Goal: Use online tool/utility

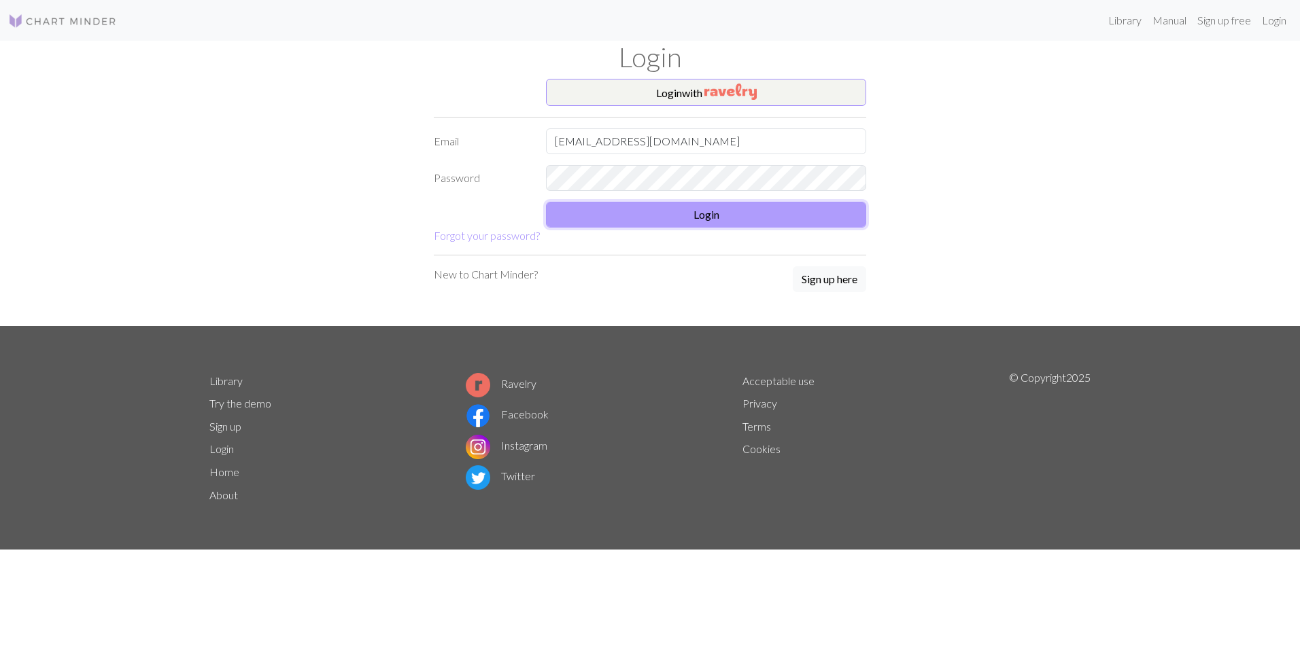
click at [672, 215] on button "Login" at bounding box center [706, 215] width 320 height 26
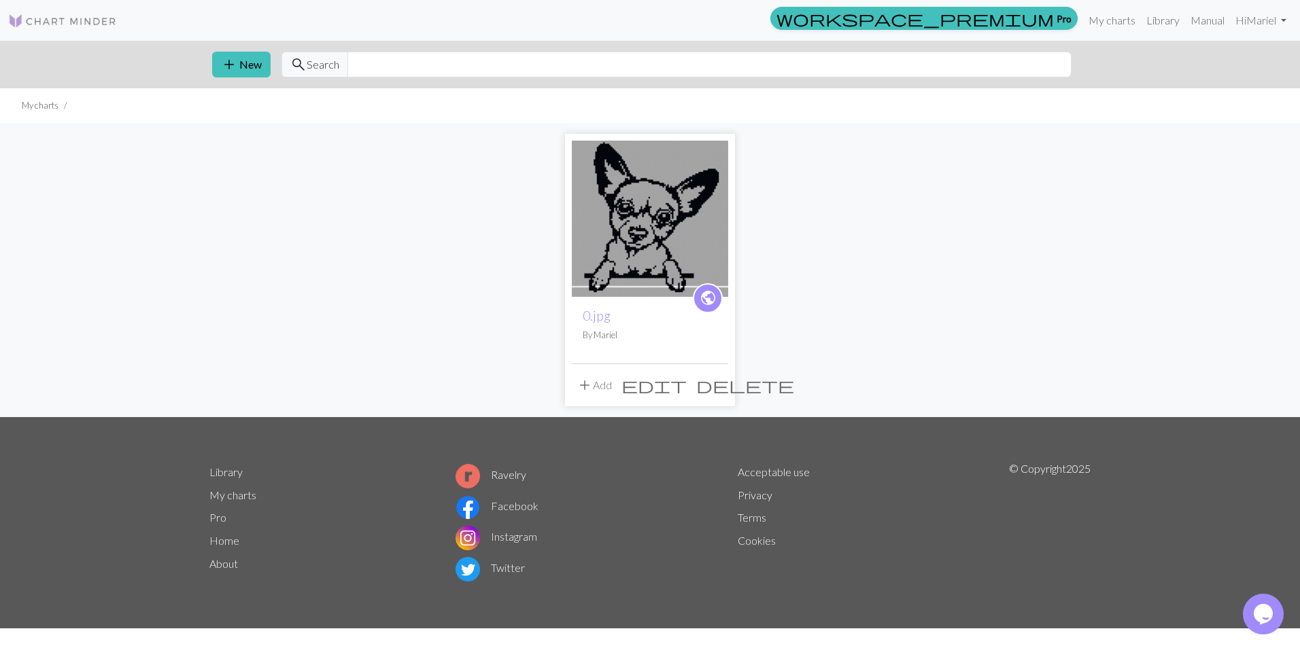
click at [672, 215] on img at bounding box center [650, 219] width 156 height 156
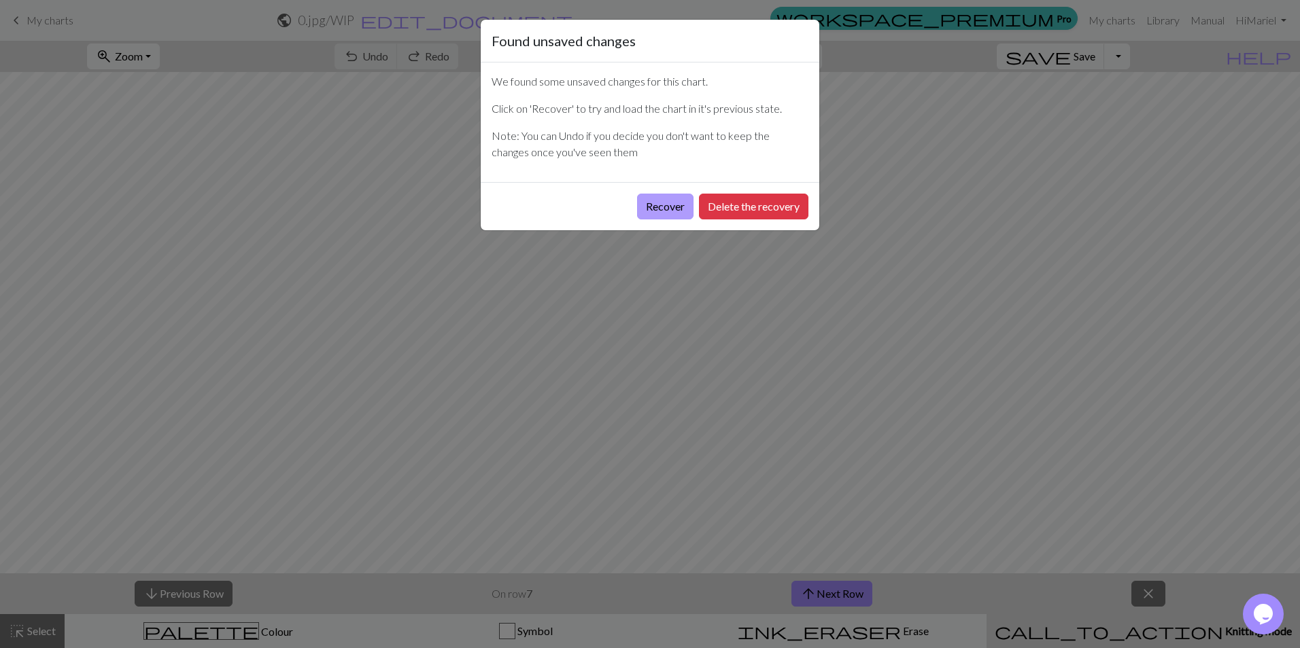
click at [678, 202] on button "Recover" at bounding box center [665, 207] width 56 height 26
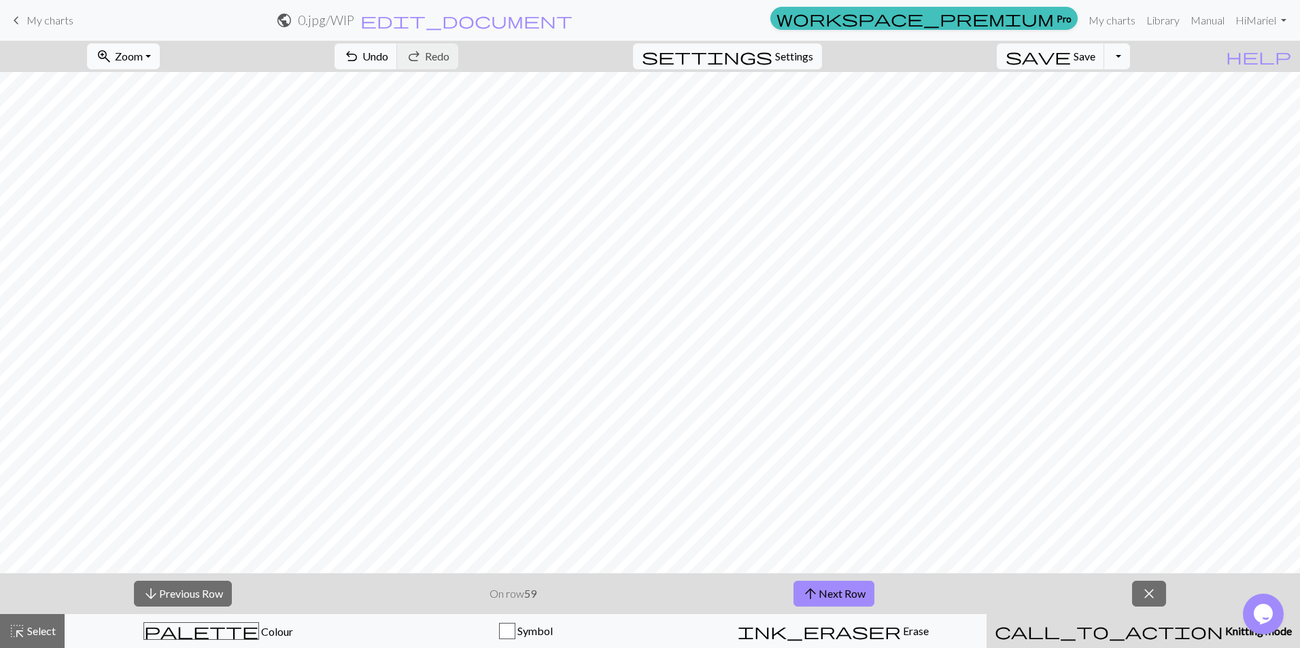
click at [143, 60] on span "Zoom" at bounding box center [129, 56] width 28 height 13
click at [153, 154] on button "50%" at bounding box center [141, 163] width 107 height 22
click at [814, 598] on span "arrow_upward" at bounding box center [810, 594] width 16 height 19
